Goal: Task Accomplishment & Management: Use online tool/utility

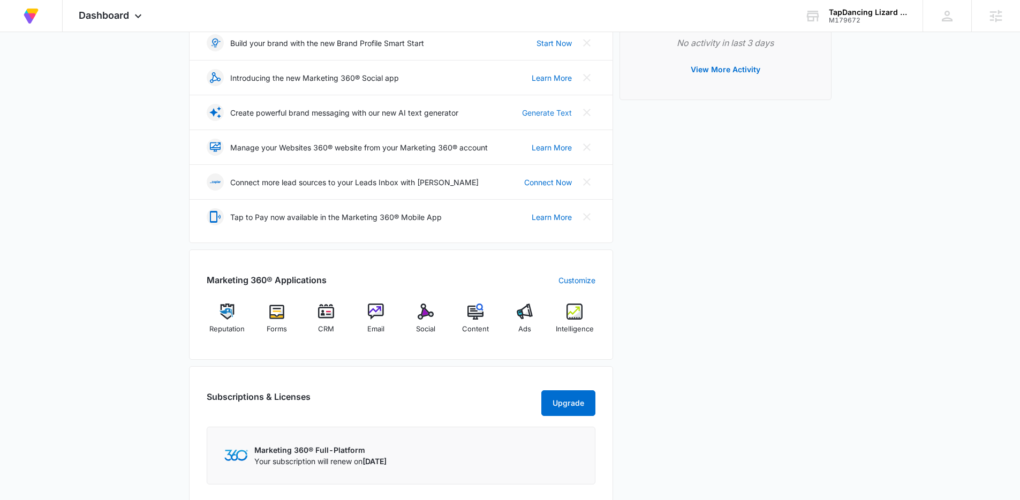
scroll to position [168, 0]
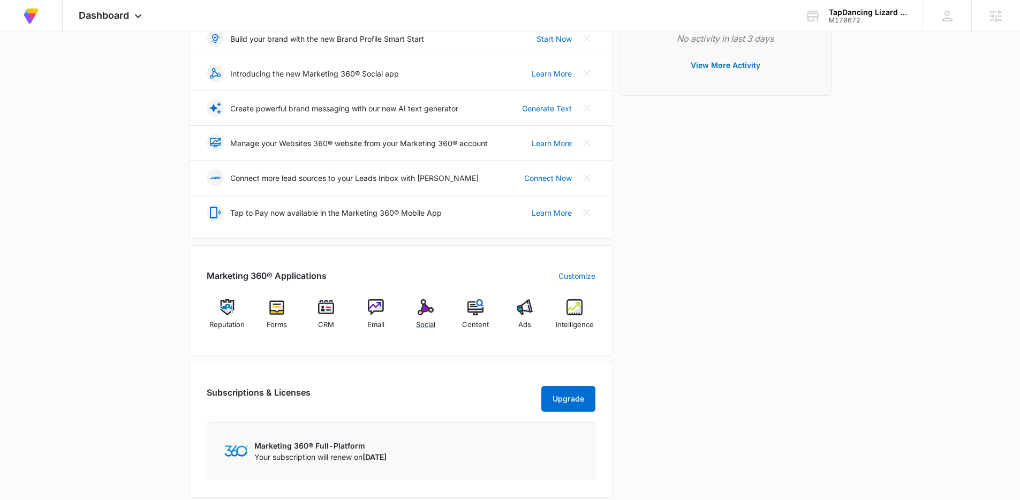
drag, startPoint x: 428, startPoint y: 314, endPoint x: 679, endPoint y: 184, distance: 282.4
click at [428, 314] on img at bounding box center [426, 307] width 16 height 16
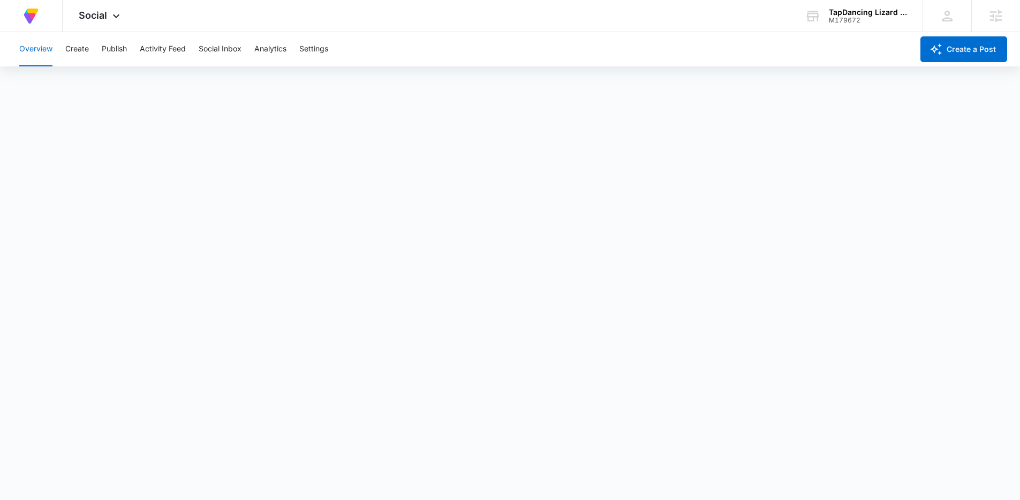
click at [581, 44] on div "Overview Create Publish Activity Feed Social Inbox Analytics Settings" at bounding box center [463, 49] width 900 height 34
click at [78, 50] on button "Create" at bounding box center [77, 49] width 24 height 34
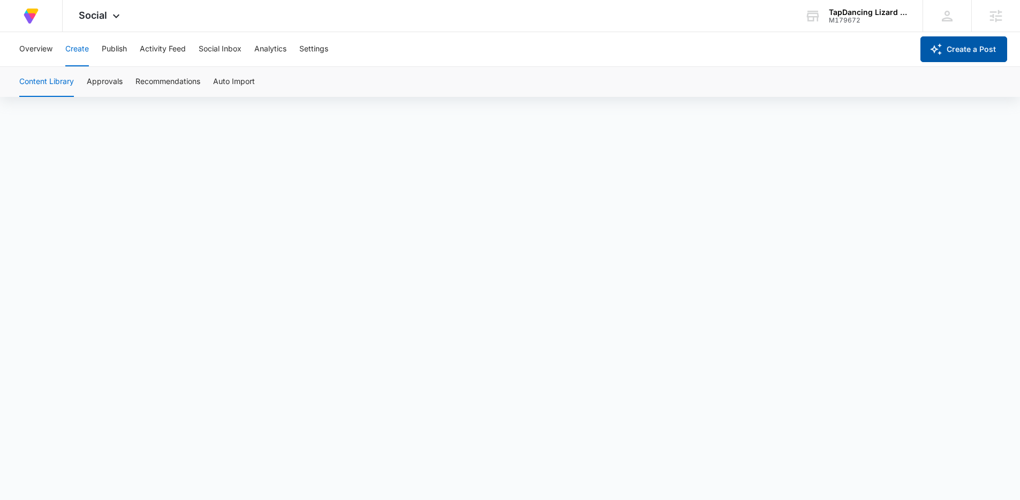
scroll to position [7, 0]
